Goal: Task Accomplishment & Management: Complete application form

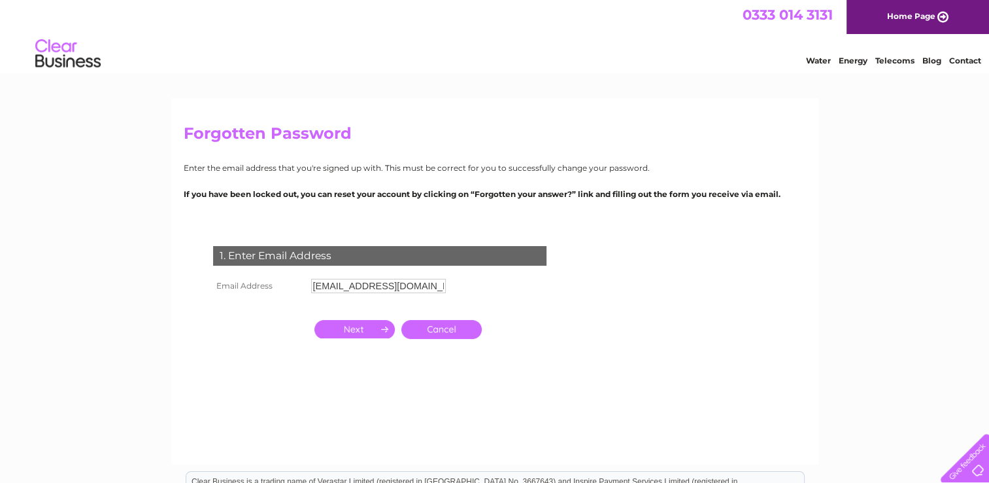
click at [445, 326] on link "Cancel" at bounding box center [442, 329] width 80 height 19
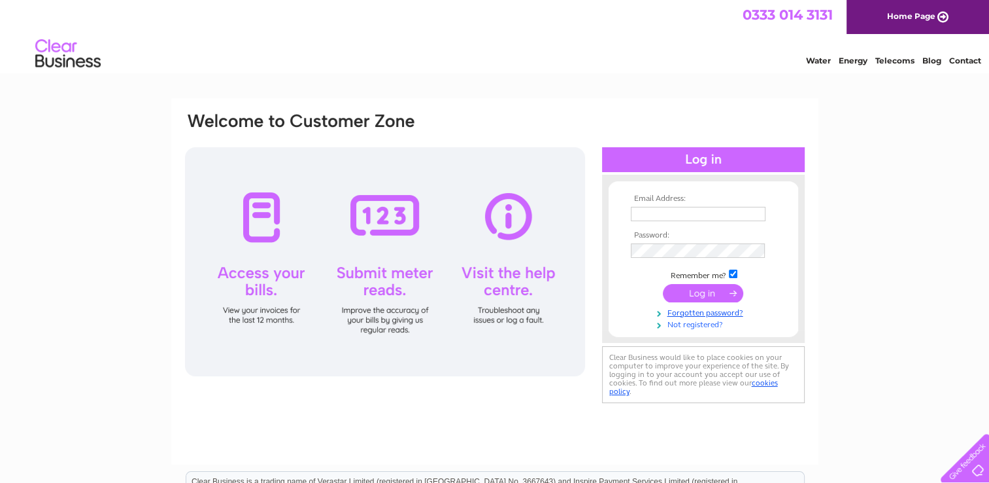
click at [695, 324] on link "Not registered?" at bounding box center [705, 323] width 148 height 12
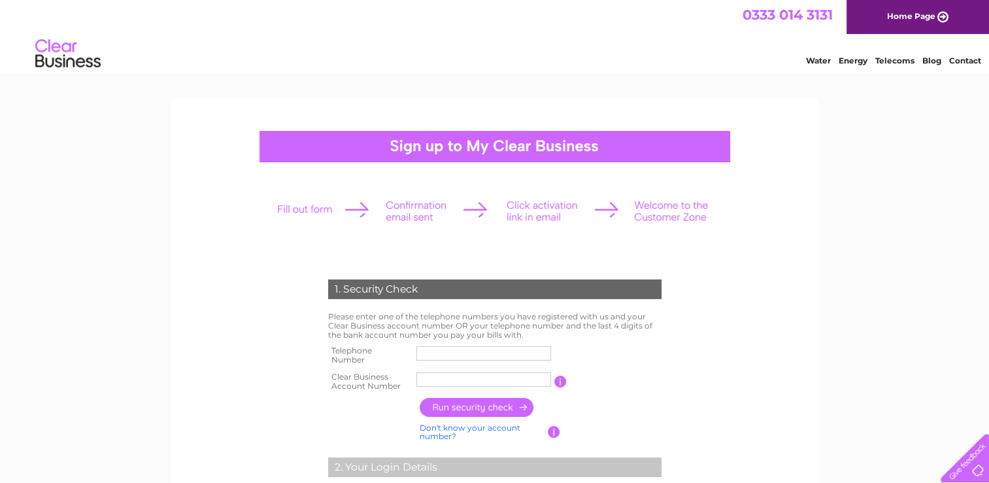
click at [471, 354] on input "text" at bounding box center [484, 353] width 135 height 14
type input "07743742732"
click at [443, 378] on input "text" at bounding box center [485, 379] width 136 height 16
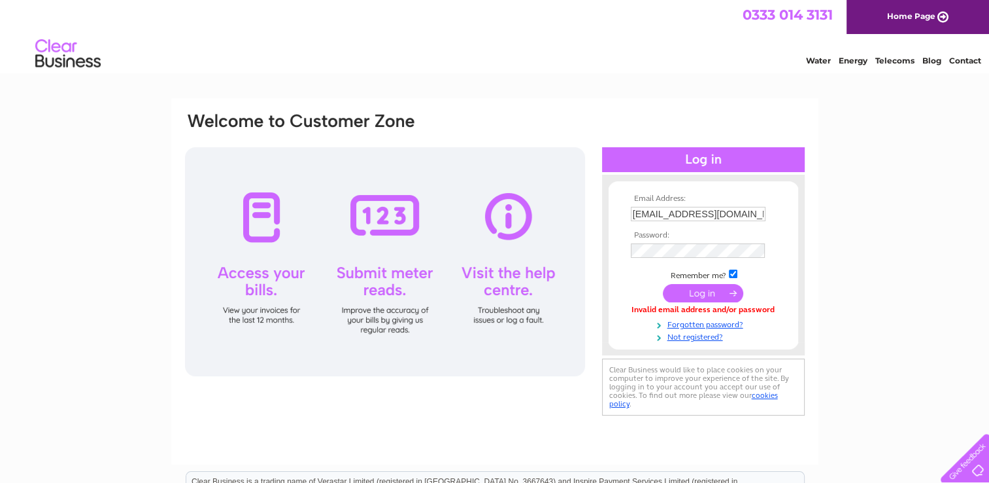
click at [819, 154] on div "Email Address: [EMAIL_ADDRESS][DOMAIN_NAME] Password:" at bounding box center [494, 393] width 989 height 590
